Goal: Task Accomplishment & Management: Use online tool/utility

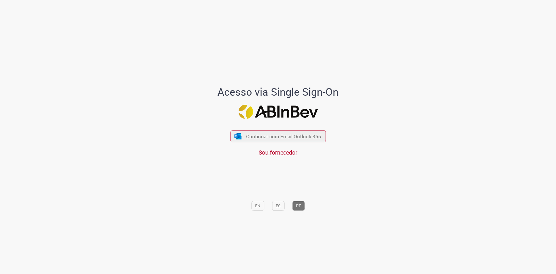
click at [281, 135] on span "Continuar com Email Outlook 365" at bounding box center [283, 136] width 75 height 7
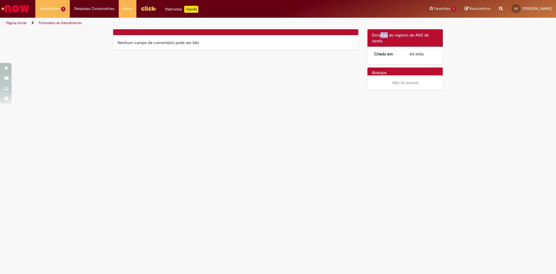
drag, startPoint x: 387, startPoint y: 36, endPoint x: 380, endPoint y: 36, distance: 7.2
click at [380, 36] on span "Detalhes do registro de ANS de tarefa" at bounding box center [400, 37] width 57 height 11
click at [378, 51] on dt "Criado em" at bounding box center [388, 54] width 36 height 6
click at [63, 32] on span "Folha de Pagamento Senior | Ambevtech" at bounding box center [61, 33] width 41 height 9
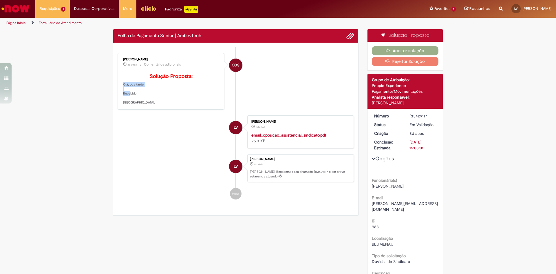
drag, startPoint x: 127, startPoint y: 102, endPoint x: 140, endPoint y: 113, distance: 16.9
click at [140, 105] on p "Solução Proposta: Olá, boa tarde! Recebido! Abraço." at bounding box center [171, 89] width 96 height 31
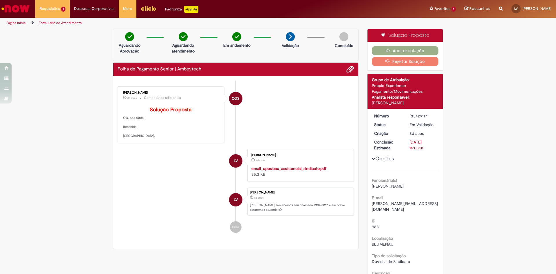
click at [161, 138] on p "Solução Proposta: Olá, boa tarde! Recebido! Abraço." at bounding box center [171, 122] width 96 height 31
drag, startPoint x: 121, startPoint y: 121, endPoint x: 146, endPoint y: 137, distance: 29.6
click at [146, 136] on p "Solução Proposta: Olá, boa tarde! Recebido! Abraço." at bounding box center [171, 122] width 96 height 31
click at [149, 138] on p "Solução Proposta: Olá, boa tarde! Recebido! Abraço." at bounding box center [171, 122] width 96 height 31
drag, startPoint x: 126, startPoint y: 123, endPoint x: 156, endPoint y: 146, distance: 38.2
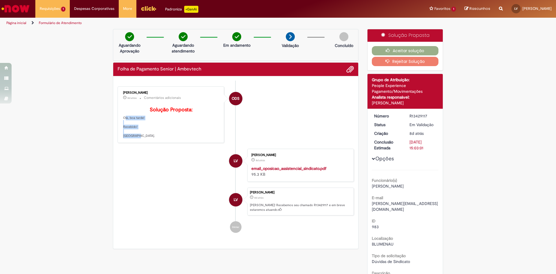
click at [156, 138] on p "Solução Proposta: Olá, boa tarde! Recebido! Abraço." at bounding box center [171, 122] width 96 height 31
click at [405, 50] on button "Aceitar solução" at bounding box center [405, 50] width 67 height 9
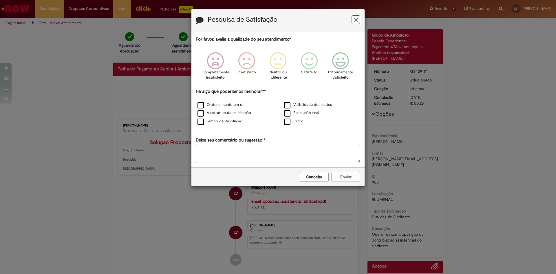
click at [356, 19] on icon "Feedback" at bounding box center [356, 20] width 4 height 6
